Goal: Use online tool/utility: Utilize a website feature to perform a specific function

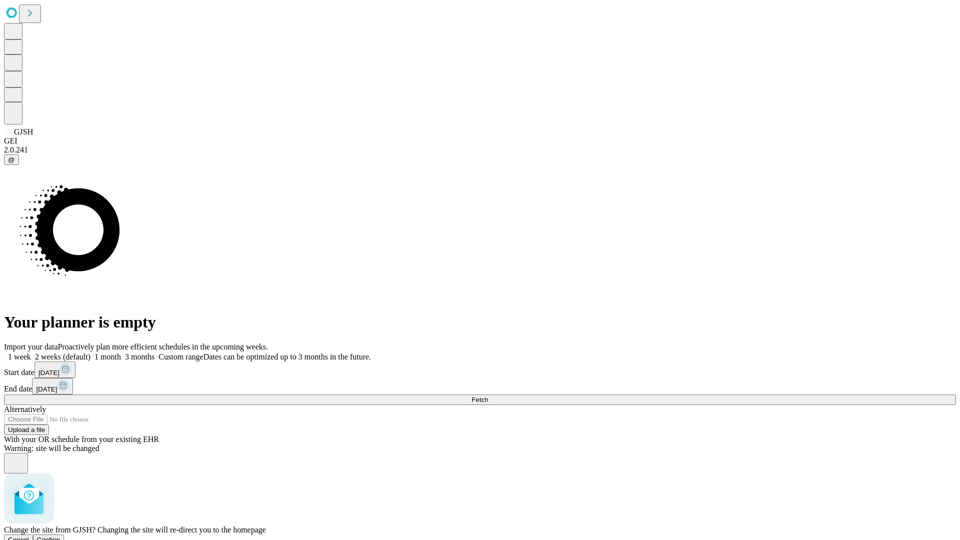
click at [61, 536] on span "Confirm" at bounding box center [49, 540] width 24 height 8
click at [91, 353] on label "2 weeks (default)" at bounding box center [61, 357] width 60 height 9
click at [488, 396] on span "Fetch" at bounding box center [480, 400] width 17 height 8
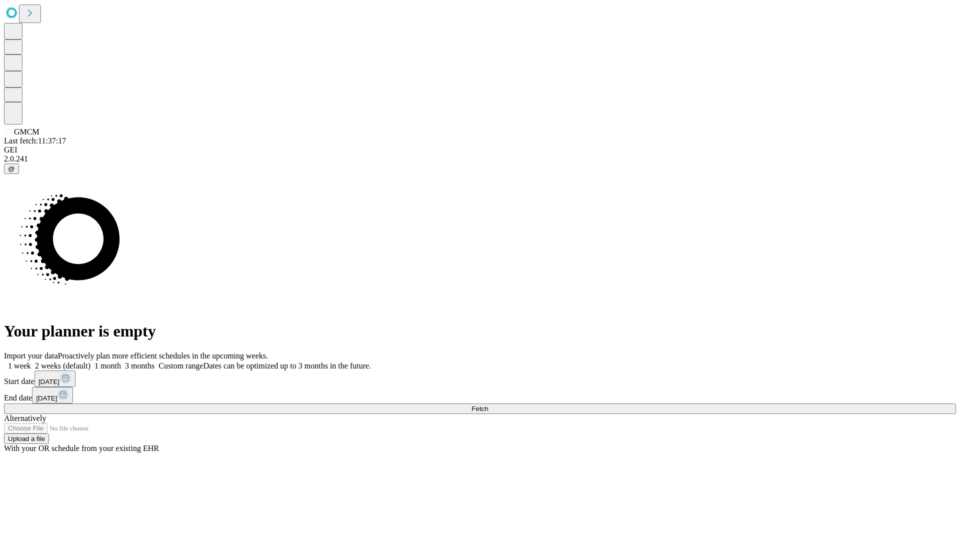
click at [91, 362] on label "2 weeks (default)" at bounding box center [61, 366] width 60 height 9
click at [488, 405] on span "Fetch" at bounding box center [480, 409] width 17 height 8
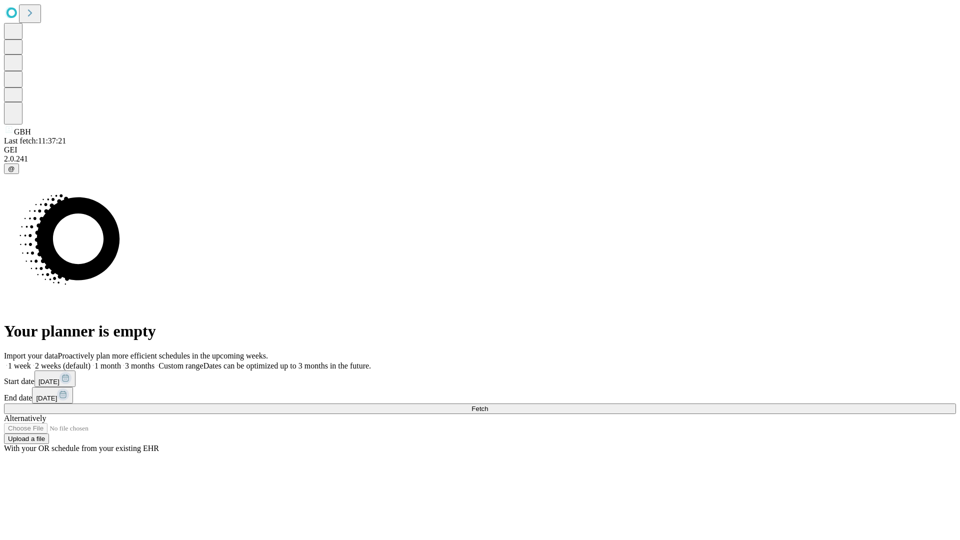
click at [91, 362] on label "2 weeks (default)" at bounding box center [61, 366] width 60 height 9
click at [488, 405] on span "Fetch" at bounding box center [480, 409] width 17 height 8
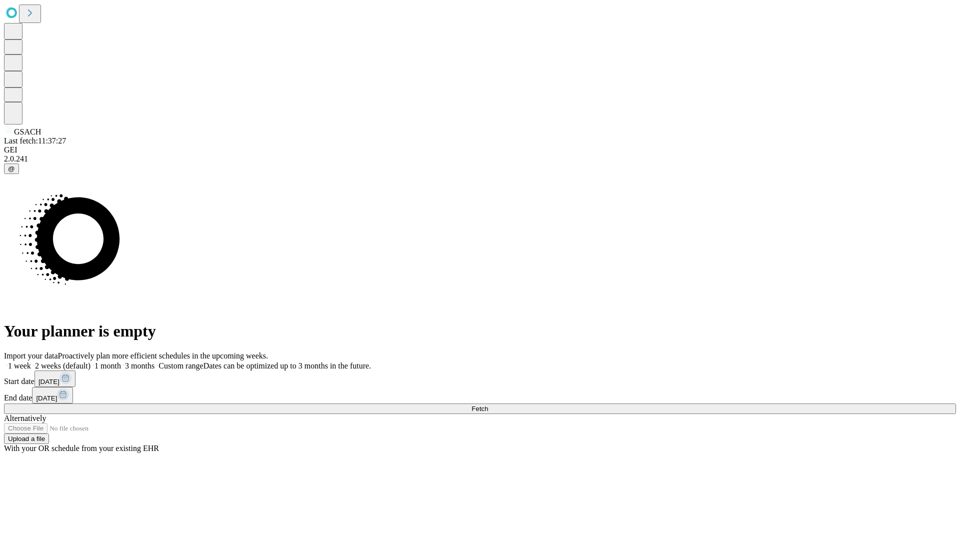
click at [91, 362] on label "2 weeks (default)" at bounding box center [61, 366] width 60 height 9
click at [488, 405] on span "Fetch" at bounding box center [480, 409] width 17 height 8
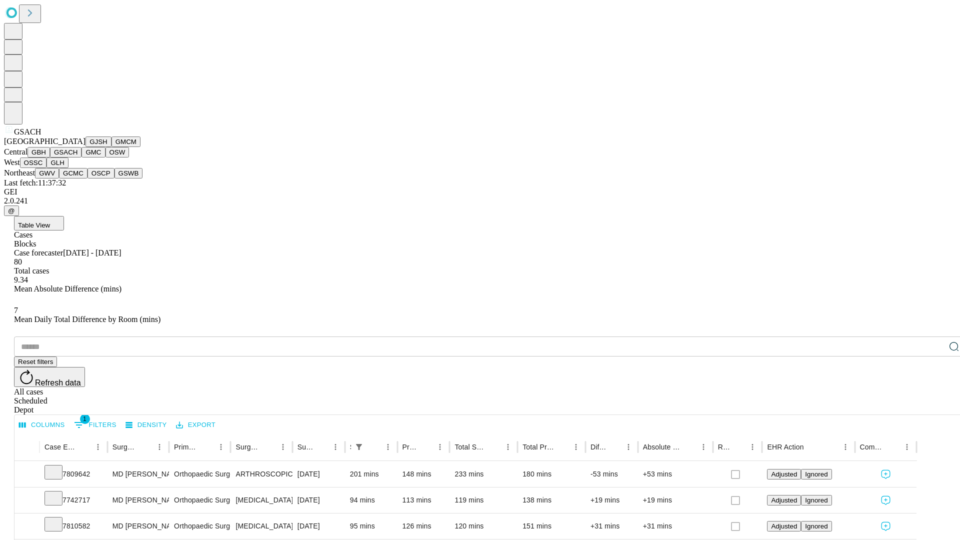
click at [82, 158] on button "GMC" at bounding box center [94, 152] width 24 height 11
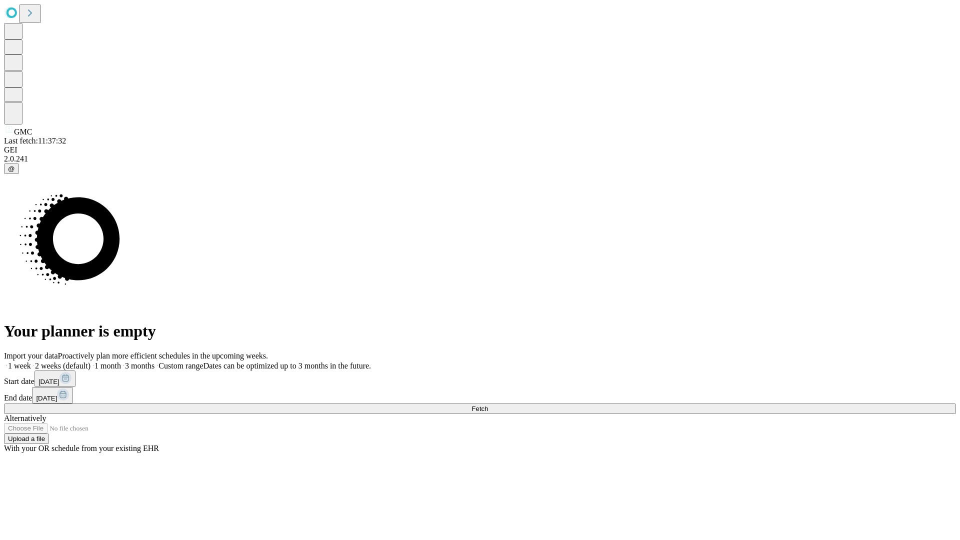
click at [91, 362] on label "2 weeks (default)" at bounding box center [61, 366] width 60 height 9
click at [488, 405] on span "Fetch" at bounding box center [480, 409] width 17 height 8
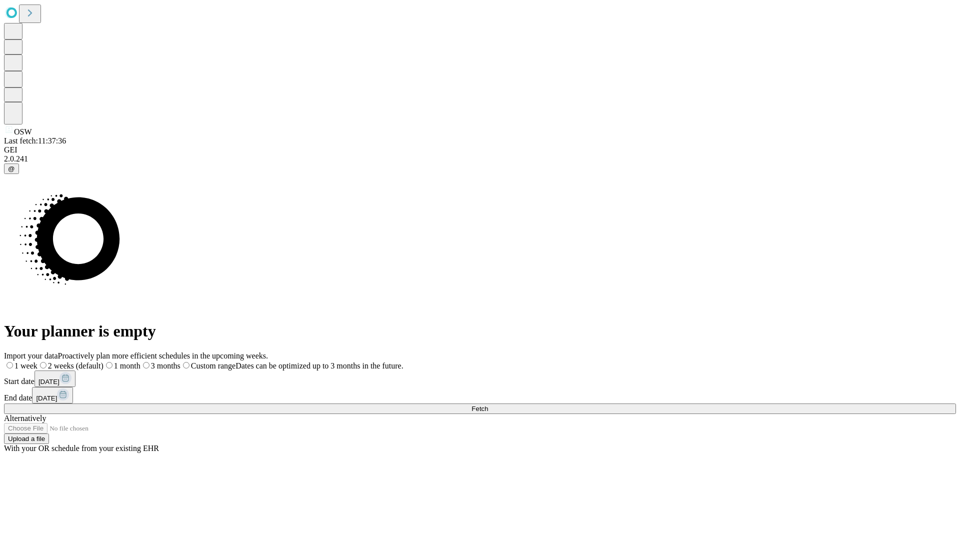
click at [104, 362] on label "2 weeks (default)" at bounding box center [71, 366] width 66 height 9
click at [488, 405] on span "Fetch" at bounding box center [480, 409] width 17 height 8
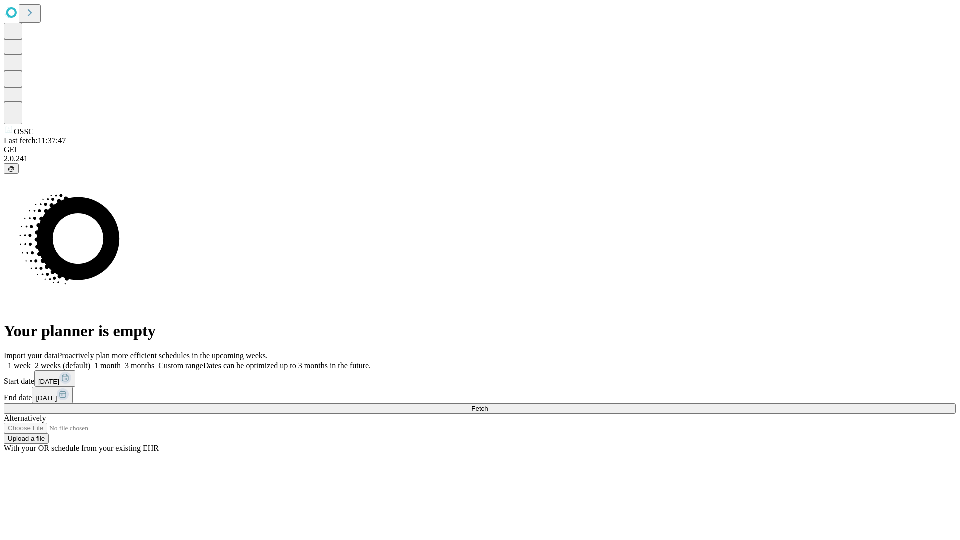
click at [91, 362] on label "2 weeks (default)" at bounding box center [61, 366] width 60 height 9
click at [488, 405] on span "Fetch" at bounding box center [480, 409] width 17 height 8
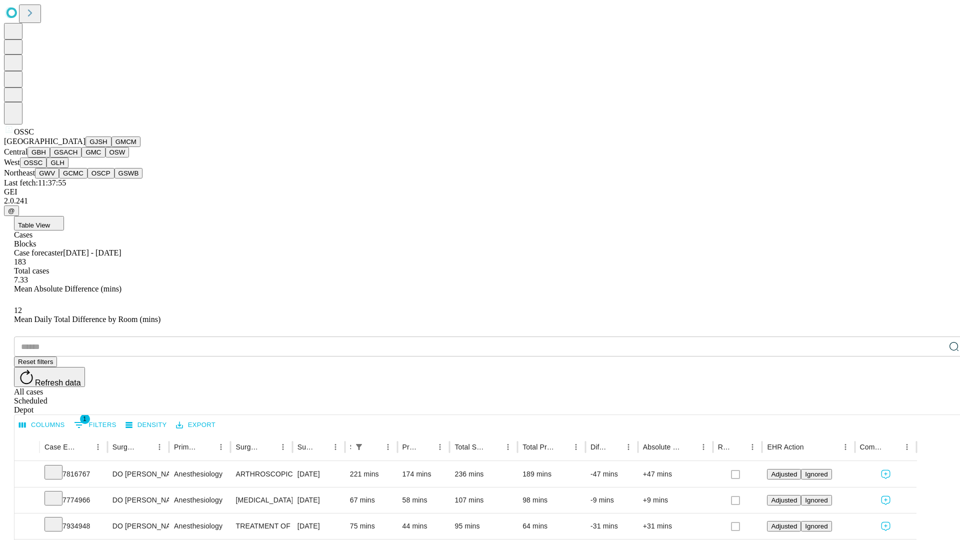
click at [68, 168] on button "GLH" at bounding box center [58, 163] width 22 height 11
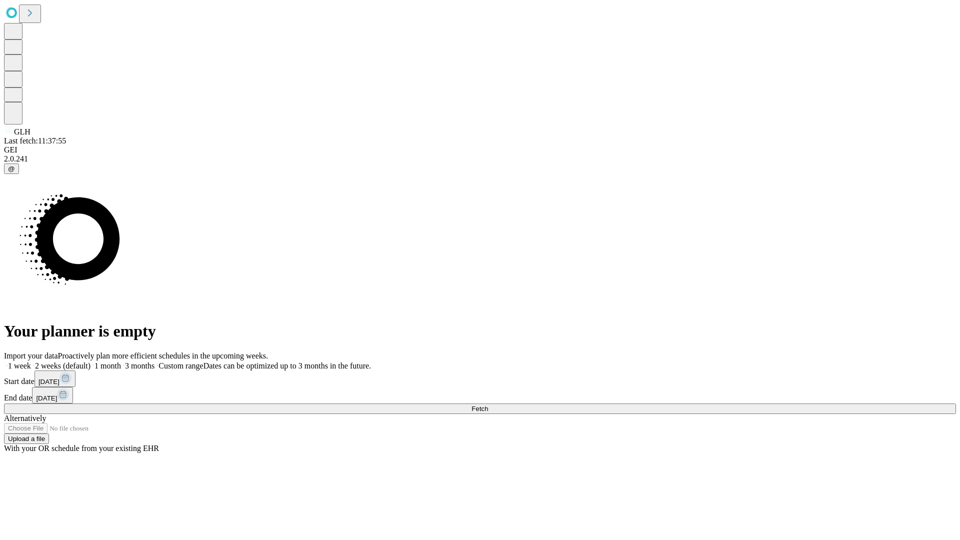
click at [91, 362] on label "2 weeks (default)" at bounding box center [61, 366] width 60 height 9
click at [488, 405] on span "Fetch" at bounding box center [480, 409] width 17 height 8
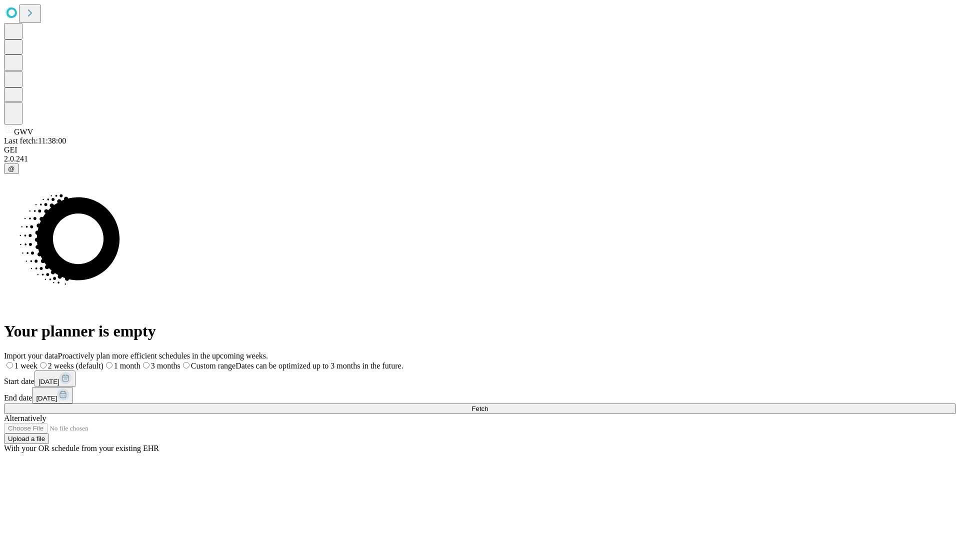
click at [104, 362] on label "2 weeks (default)" at bounding box center [71, 366] width 66 height 9
click at [488, 405] on span "Fetch" at bounding box center [480, 409] width 17 height 8
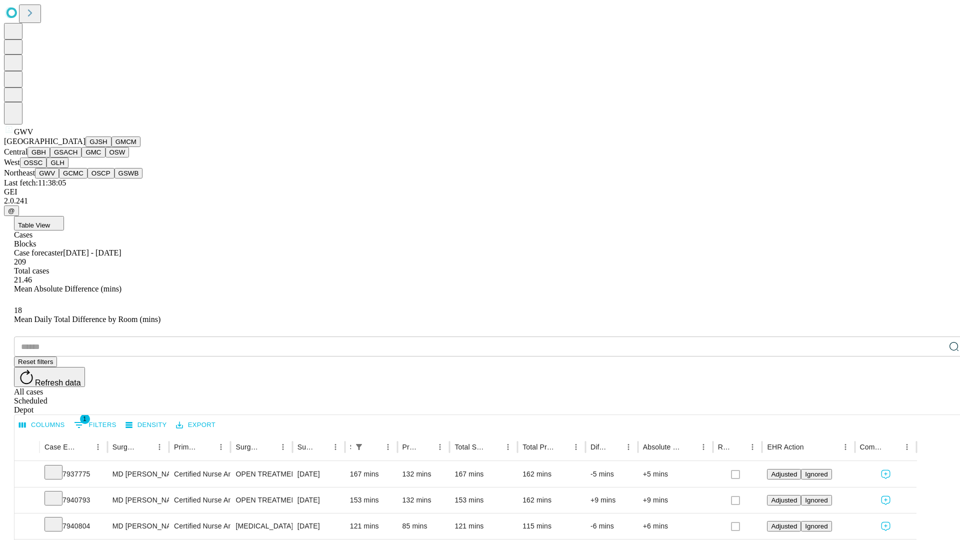
click at [78, 179] on button "GCMC" at bounding box center [73, 173] width 29 height 11
